Goal: Task Accomplishment & Management: Complete application form

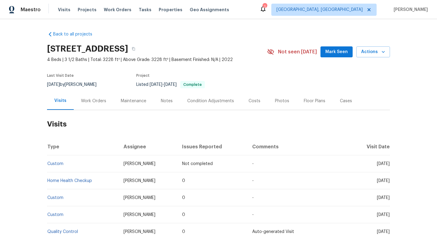
click at [98, 104] on div "Work Orders" at bounding box center [94, 101] width 40 height 18
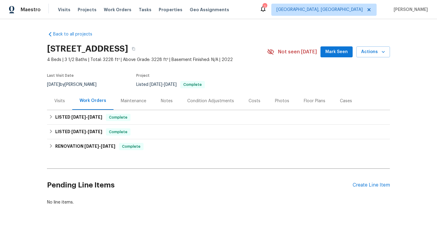
click at [63, 106] on div "Visits" at bounding box center [59, 101] width 25 height 18
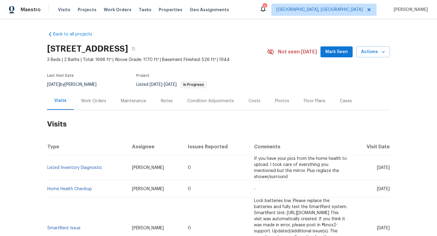
click at [93, 103] on div "Work Orders" at bounding box center [93, 101] width 25 height 6
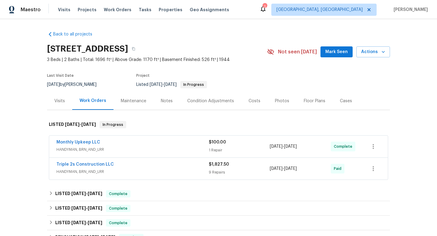
click at [63, 100] on div "Visits" at bounding box center [59, 101] width 11 height 6
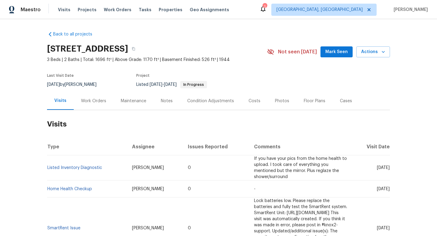
click at [70, 85] on div "8/21/2025 by Marissa Casias" at bounding box center [75, 84] width 57 height 7
copy div "8/21/2025 by Marissa Casias"
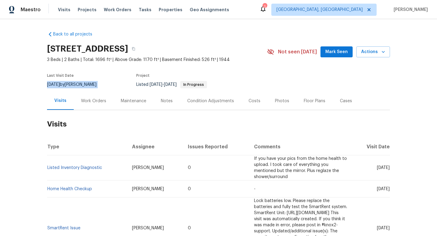
click at [92, 101] on div "Work Orders" at bounding box center [93, 101] width 25 height 6
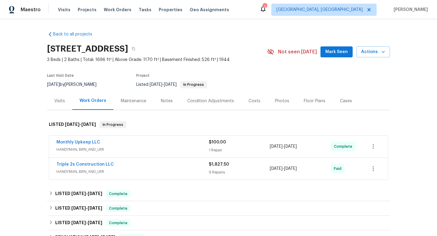
scroll to position [20, 0]
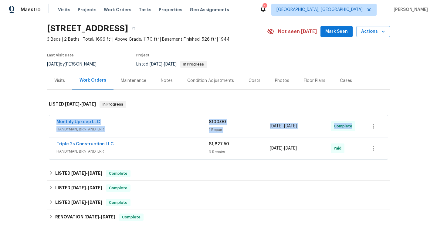
drag, startPoint x: 51, startPoint y: 119, endPoint x: 357, endPoint y: 128, distance: 306.1
click at [358, 129] on div "Monthly Upkeep LLC HANDYMAN, BRN_AND_LRR $100.00 1 Repair 9/10/2025 - 9/11/2025…" at bounding box center [218, 126] width 339 height 22
copy div "Monthly Upkeep LLC HANDYMAN, BRN_AND_LRR $100.00 1 Repair 9/10/2025 - 9/11/2025…"
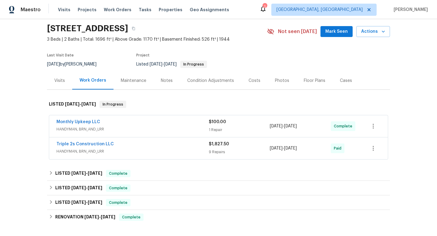
click at [343, 82] on div "Cases" at bounding box center [346, 81] width 12 height 6
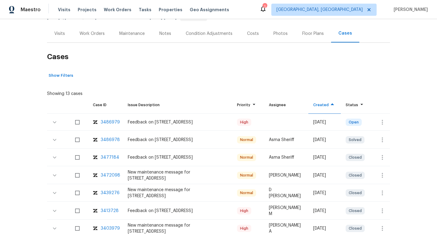
scroll to position [69, 0]
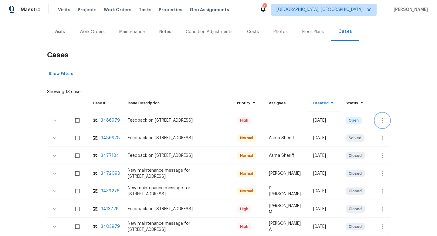
click at [384, 118] on icon "button" at bounding box center [382, 120] width 7 height 7
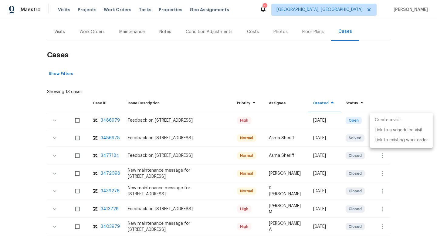
click at [382, 117] on li "Create a visit" at bounding box center [401, 120] width 63 height 10
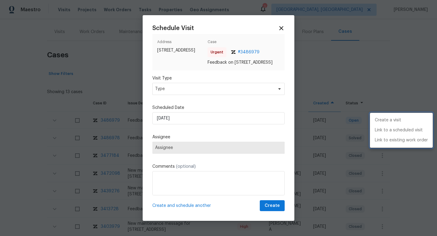
click at [170, 97] on div at bounding box center [218, 118] width 437 height 236
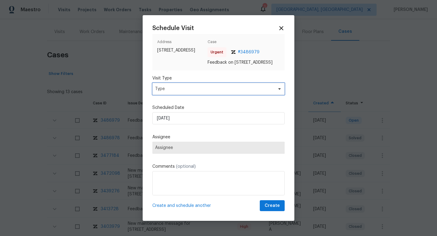
click at [169, 92] on span "Type" at bounding box center [214, 89] width 118 height 6
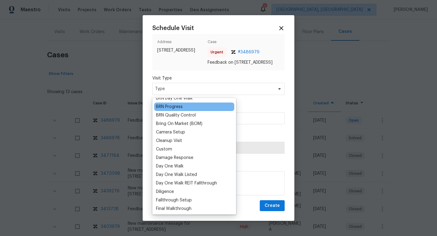
scroll to position [102, 0]
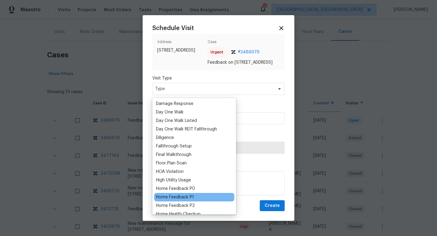
click at [178, 198] on div "Home Feedback P1" at bounding box center [175, 197] width 38 height 6
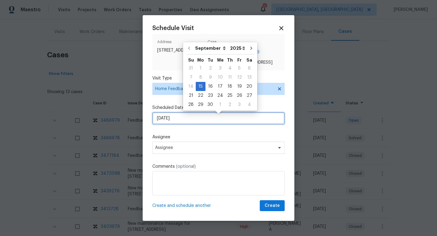
click at [194, 120] on input "15/09/2025" at bounding box center [218, 118] width 132 height 12
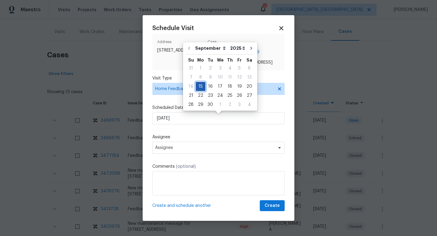
click at [202, 84] on div "15" at bounding box center [201, 86] width 10 height 8
click at [166, 149] on span "Assignee" at bounding box center [214, 147] width 119 height 5
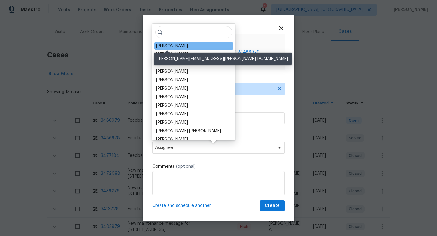
click at [170, 46] on div "[PERSON_NAME]" at bounding box center [172, 46] width 32 height 6
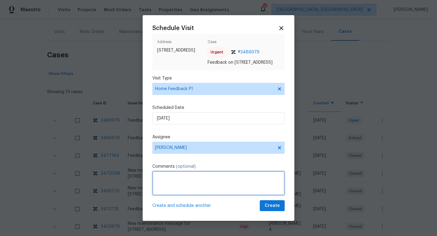
click at [163, 190] on textarea at bounding box center [218, 183] width 132 height 24
type textarea "w"
paste textarea "The back door bottom lock does not lock. Only deadbolt. Could not access garage…"
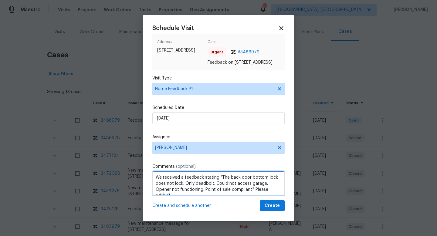
scroll to position [3, 0]
type textarea "We received a feedback stating "The back door bottom lock does not lock. Only d…"
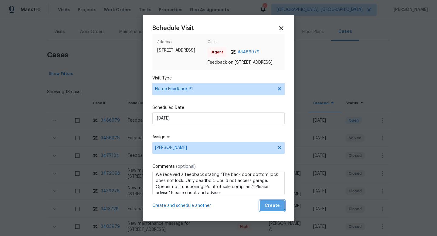
click at [267, 207] on span "Create" at bounding box center [272, 206] width 15 height 8
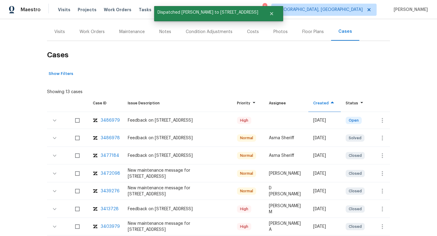
click at [65, 36] on div "Visits" at bounding box center [59, 32] width 25 height 18
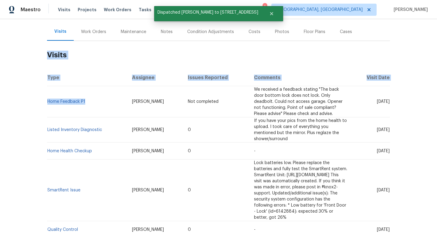
drag, startPoint x: 90, startPoint y: 103, endPoint x: 47, endPoint y: 97, distance: 43.4
click at [47, 97] on div "Back to all projects 754 E 256th St, Euclid, OH 44132 3 Beds | 2 Baths | Total:…" at bounding box center [218, 127] width 437 height 217
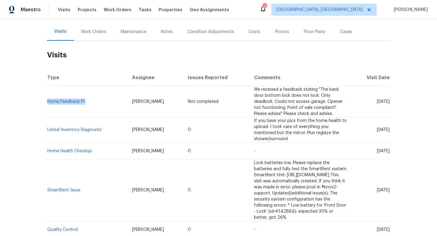
drag, startPoint x: 87, startPoint y: 101, endPoint x: 47, endPoint y: 100, distance: 40.4
click at [47, 100] on td "Home Feedback P1" at bounding box center [87, 101] width 80 height 31
copy link "Home Feedback P1"
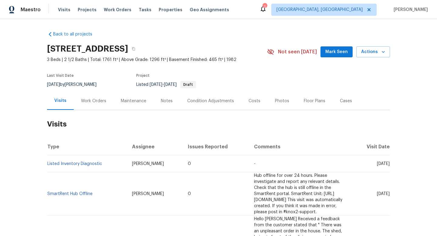
click at [77, 84] on div "[DATE] by [PERSON_NAME]" at bounding box center [75, 84] width 57 height 7
copy div "[DATE] by [PERSON_NAME]"
click at [90, 97] on div "Work Orders" at bounding box center [94, 101] width 40 height 18
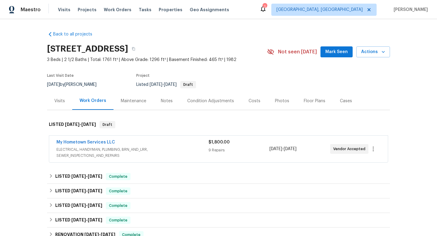
click at [183, 154] on span "ELECTRICAL, HANDYMAN, PLUMBING, BRN_AND_LRR, SEWER_INSPECTIONS_AND_REPAIRS" at bounding box center [132, 153] width 152 height 12
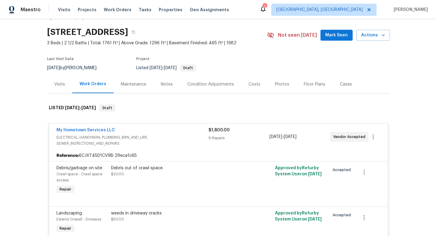
scroll to position [16, 0]
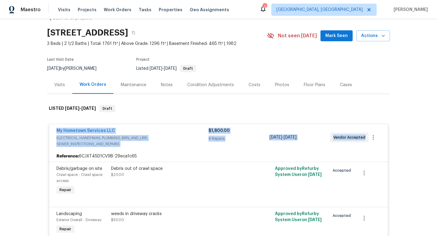
drag, startPoint x: 53, startPoint y: 126, endPoint x: 363, endPoint y: 144, distance: 309.8
click at [362, 144] on div "My Hometown Services LLC ELECTRICAL, HANDYMAN, PLUMBING, BRN_AND_LRR, SEWER_INS…" at bounding box center [218, 137] width 339 height 27
copy div "My Hometown Services LLC ELECTRICAL, HANDYMAN, PLUMBING, BRN_AND_LRR, SEWER_INS…"
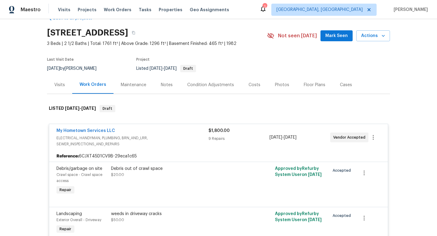
click at [60, 84] on div "Visits" at bounding box center [59, 85] width 11 height 6
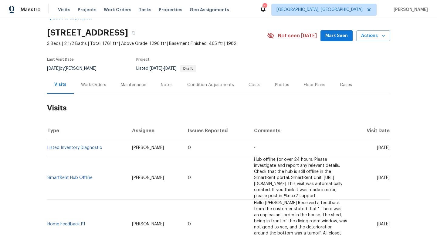
click at [132, 150] on span "[PERSON_NAME]" at bounding box center [148, 148] width 32 height 4
copy span "[PERSON_NAME]"
click at [135, 31] on icon "button" at bounding box center [134, 33] width 4 height 4
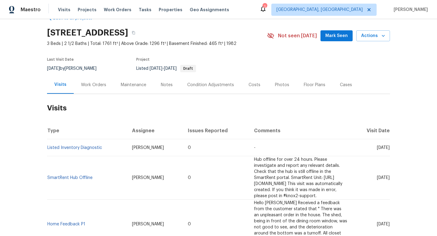
click at [249, 109] on h2 "Visits" at bounding box center [218, 108] width 343 height 28
